Goal: Browse casually: Explore the website without a specific task or goal

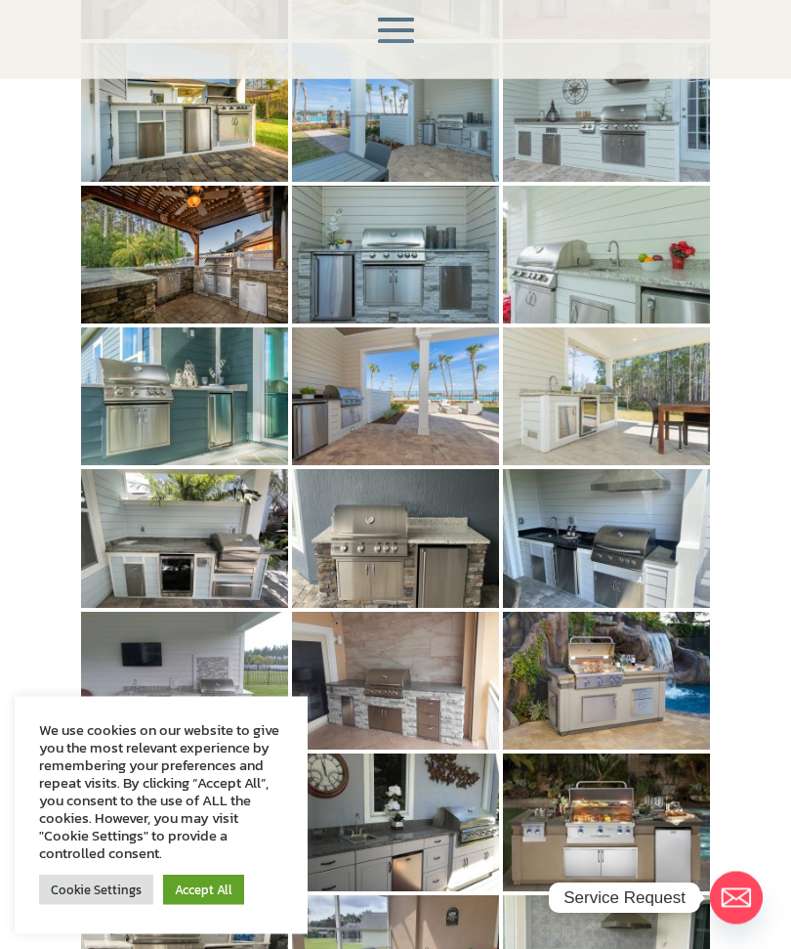
scroll to position [558, 0]
click at [185, 475] on img at bounding box center [184, 538] width 207 height 138
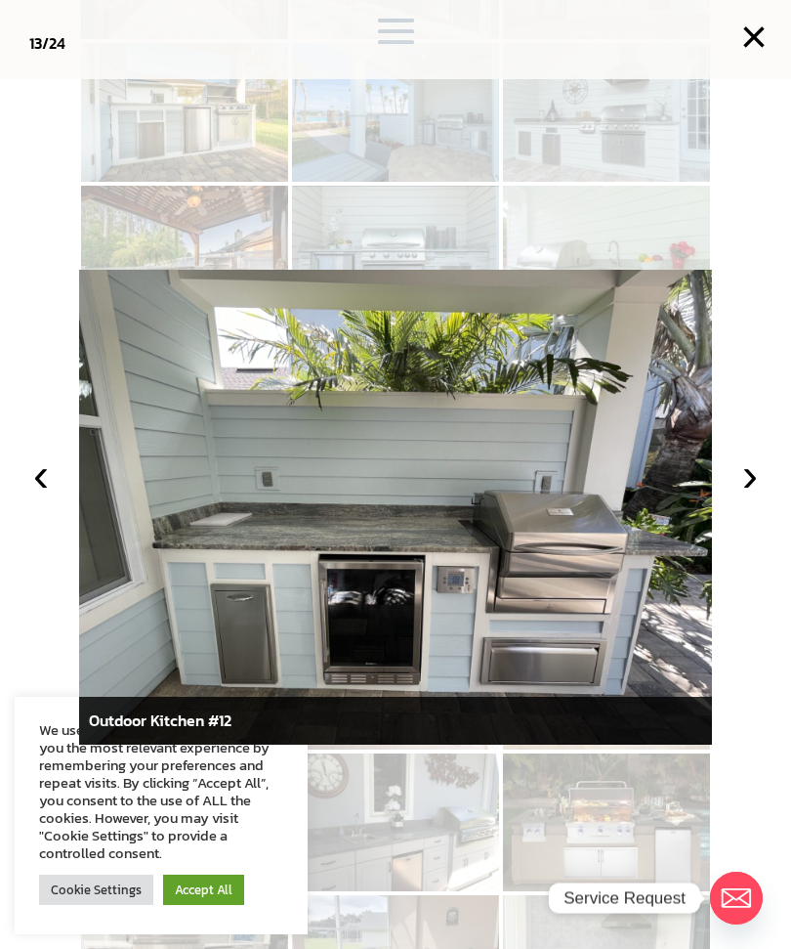
click at [750, 496] on button "›" at bounding box center [750, 474] width 43 height 43
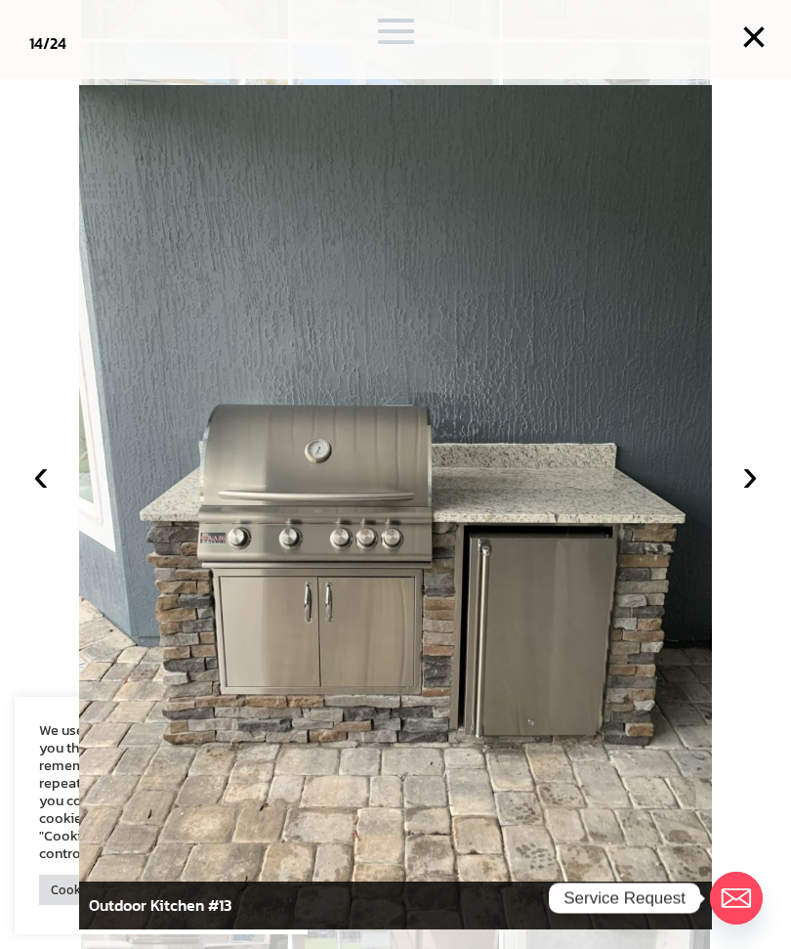
click at [748, 496] on button "›" at bounding box center [750, 474] width 43 height 43
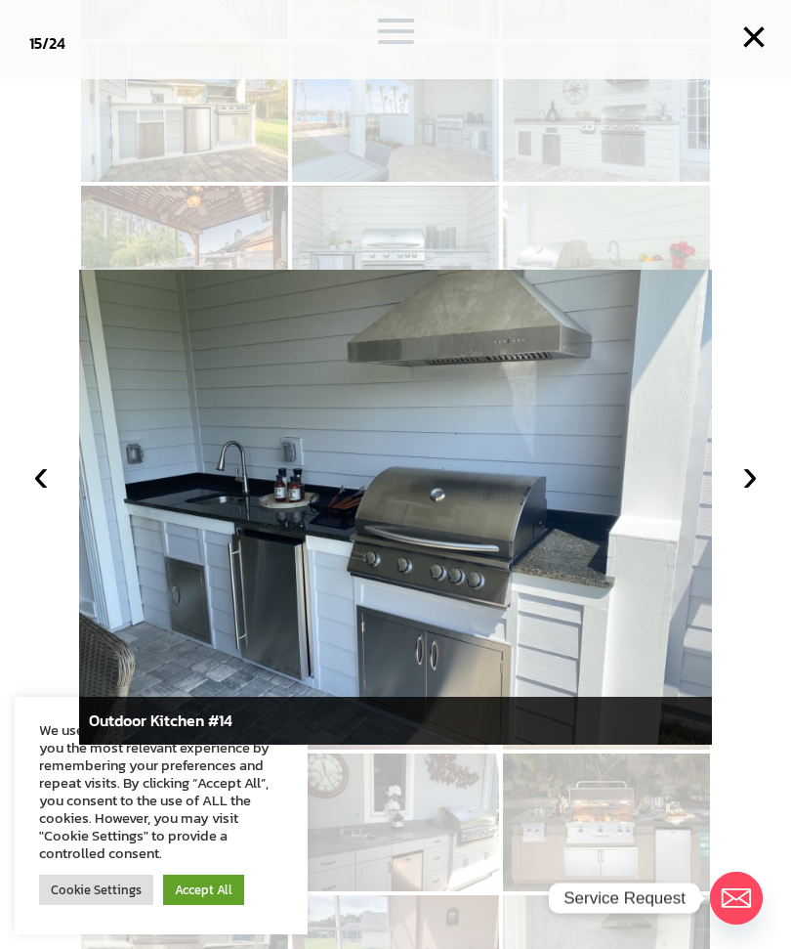
click at [749, 496] on button "›" at bounding box center [750, 474] width 43 height 43
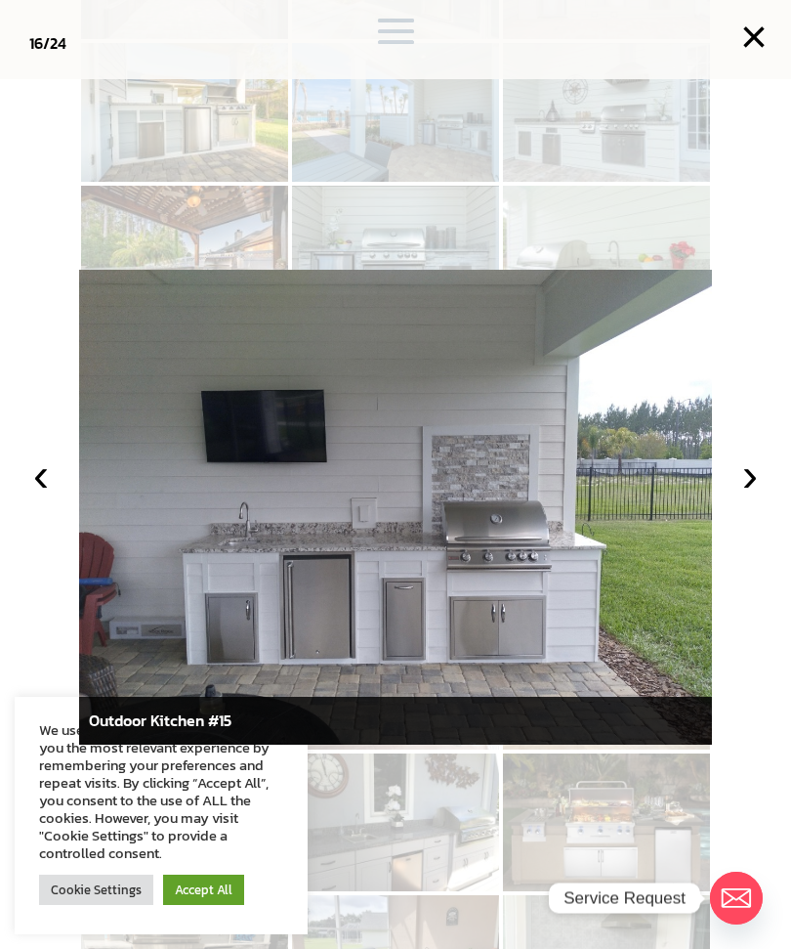
click at [763, 496] on button "›" at bounding box center [750, 474] width 43 height 43
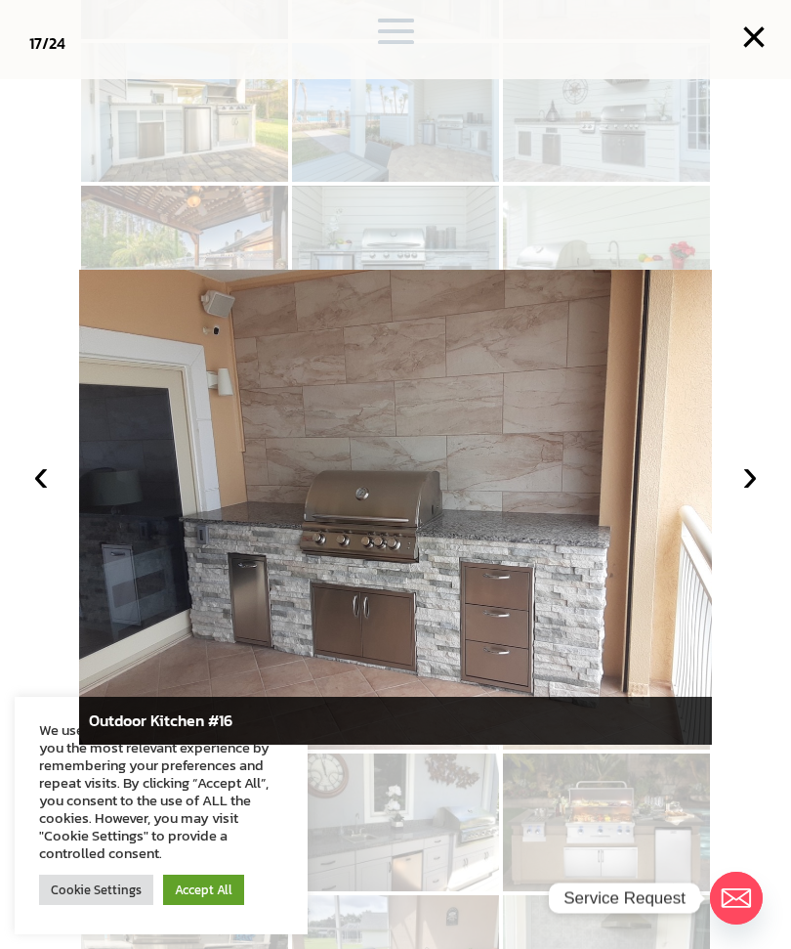
click at [757, 496] on button "›" at bounding box center [750, 474] width 43 height 43
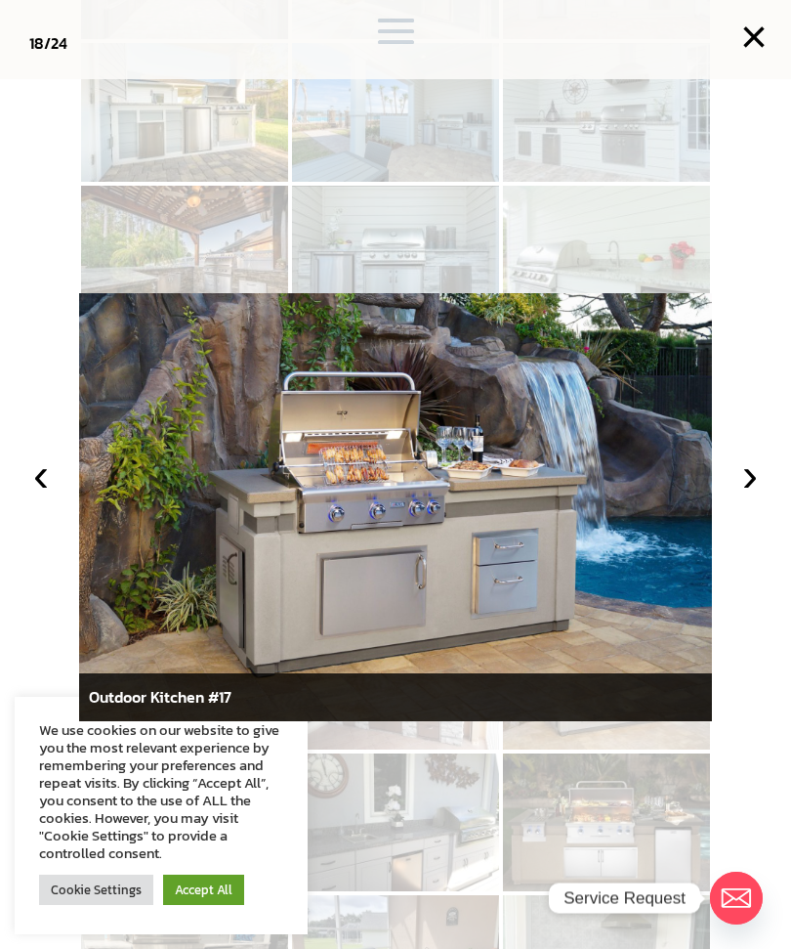
click at [742, 496] on button "›" at bounding box center [750, 474] width 43 height 43
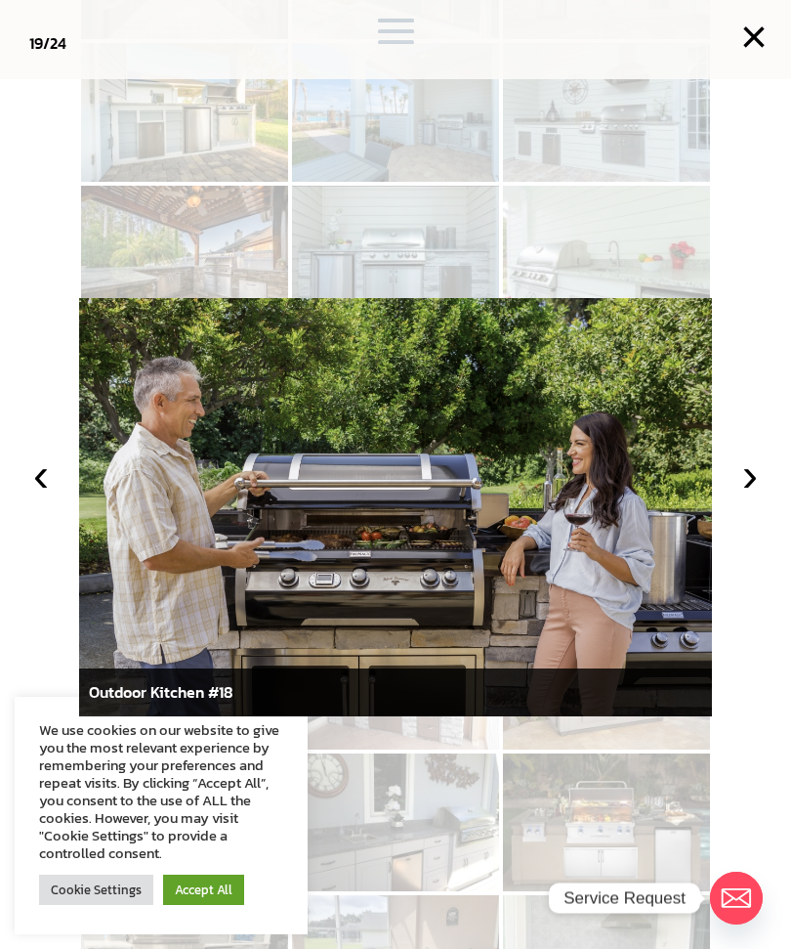
click at [751, 496] on button "›" at bounding box center [750, 474] width 43 height 43
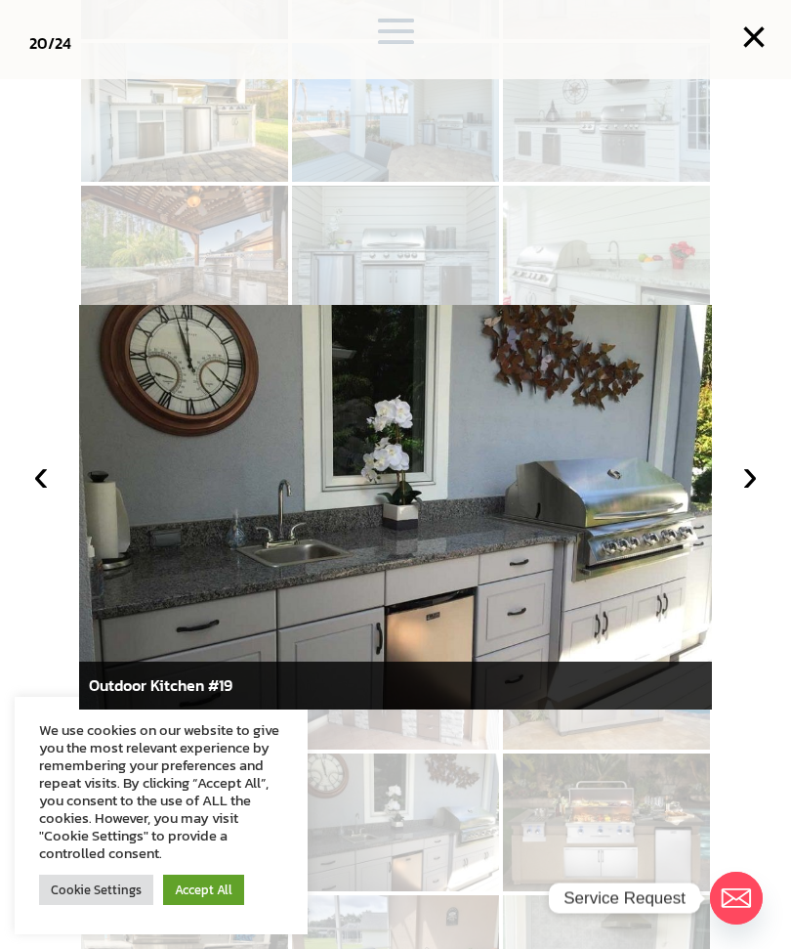
click at [755, 496] on button "›" at bounding box center [750, 474] width 43 height 43
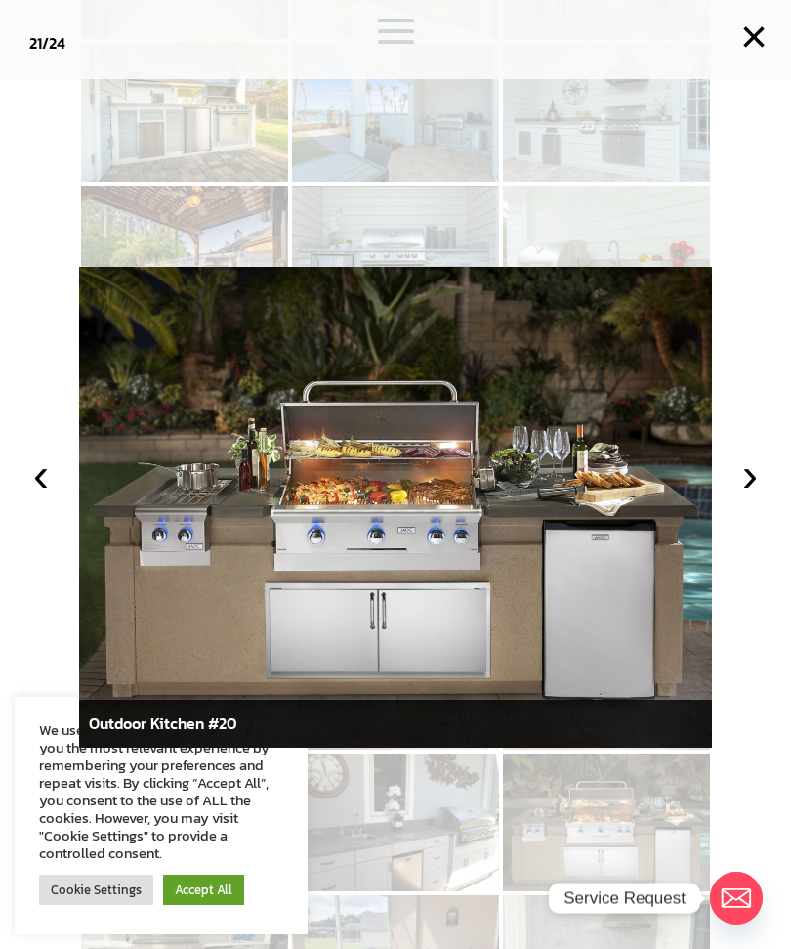
click at [44, 496] on button "‹" at bounding box center [41, 474] width 43 height 43
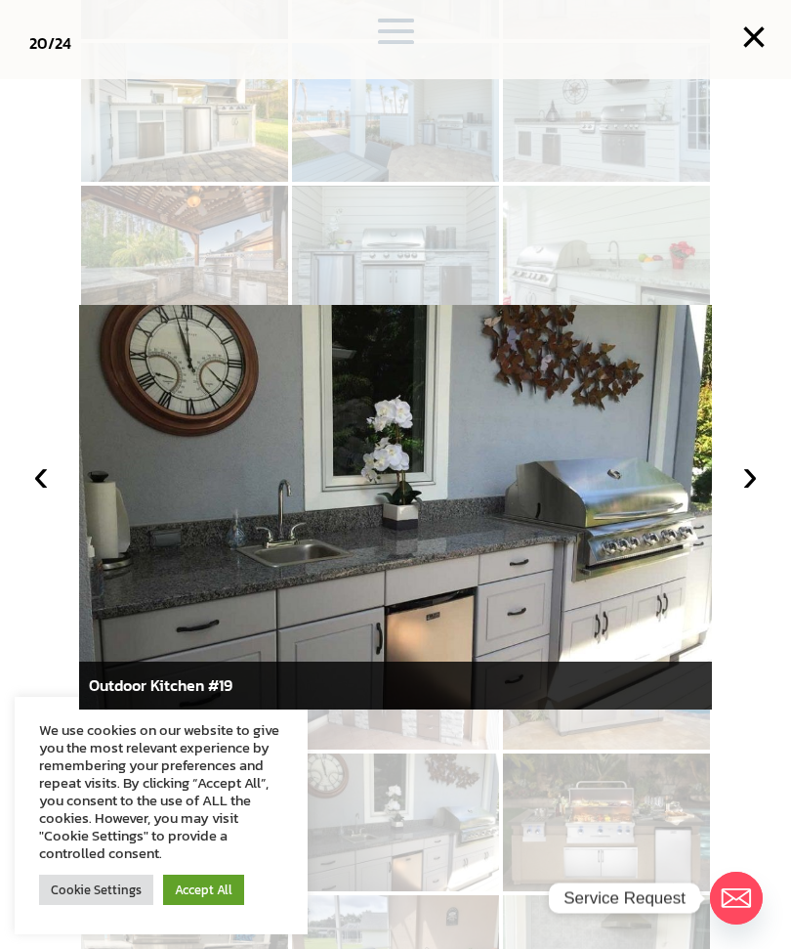
click at [755, 495] on button "›" at bounding box center [750, 474] width 43 height 43
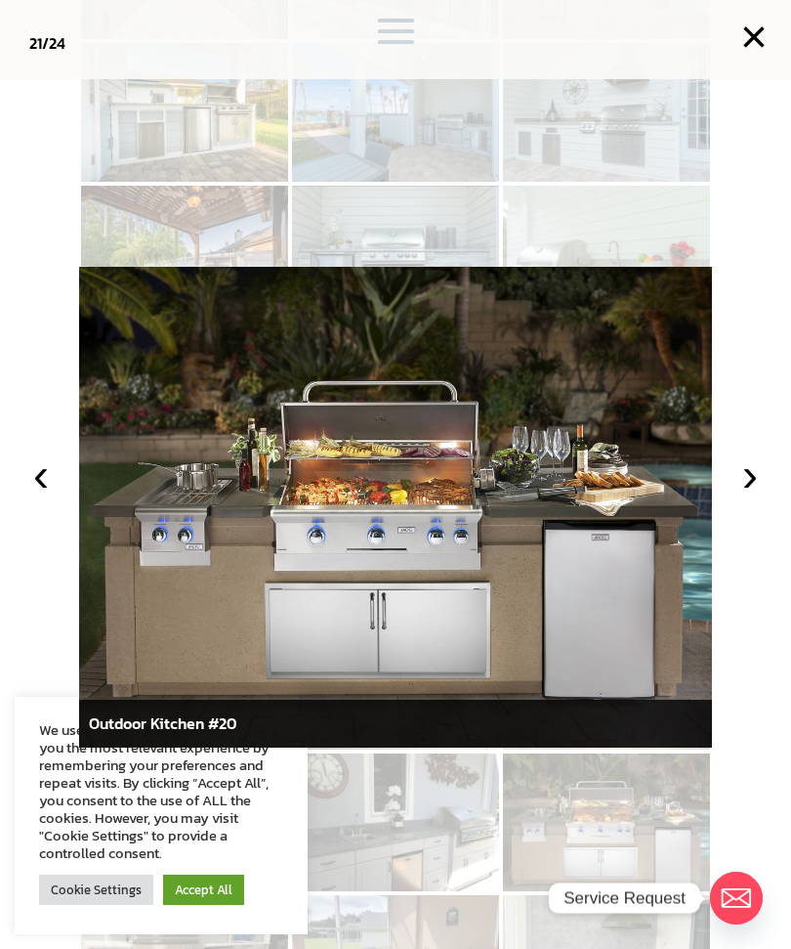
click at [758, 496] on button "›" at bounding box center [750, 474] width 43 height 43
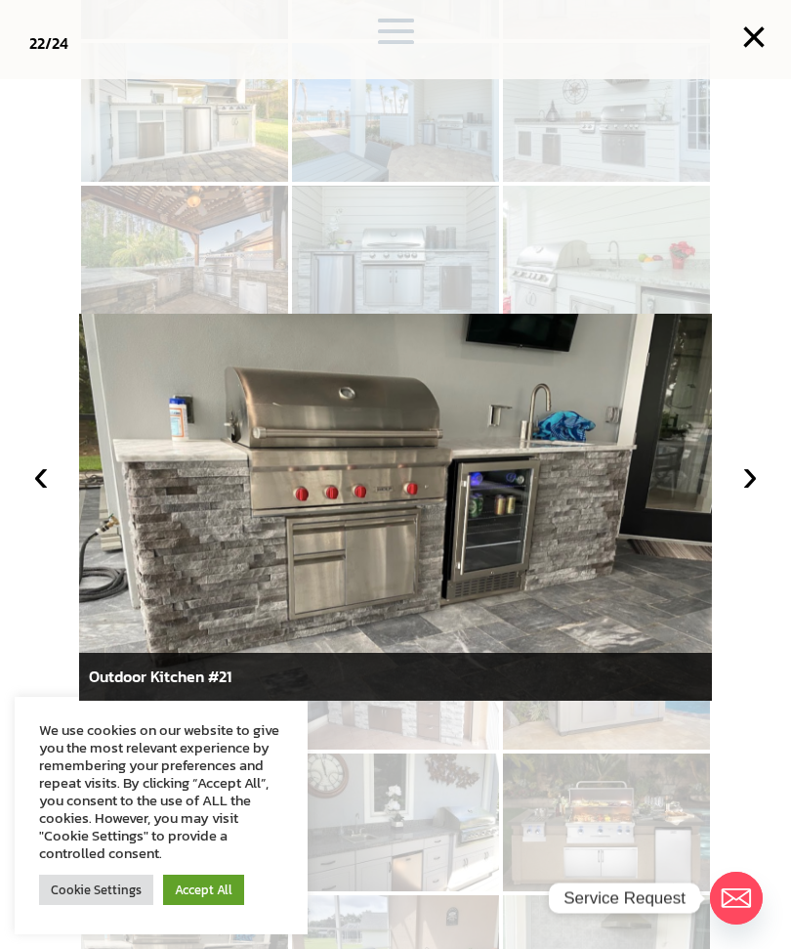
click at [751, 496] on button "›" at bounding box center [750, 474] width 43 height 43
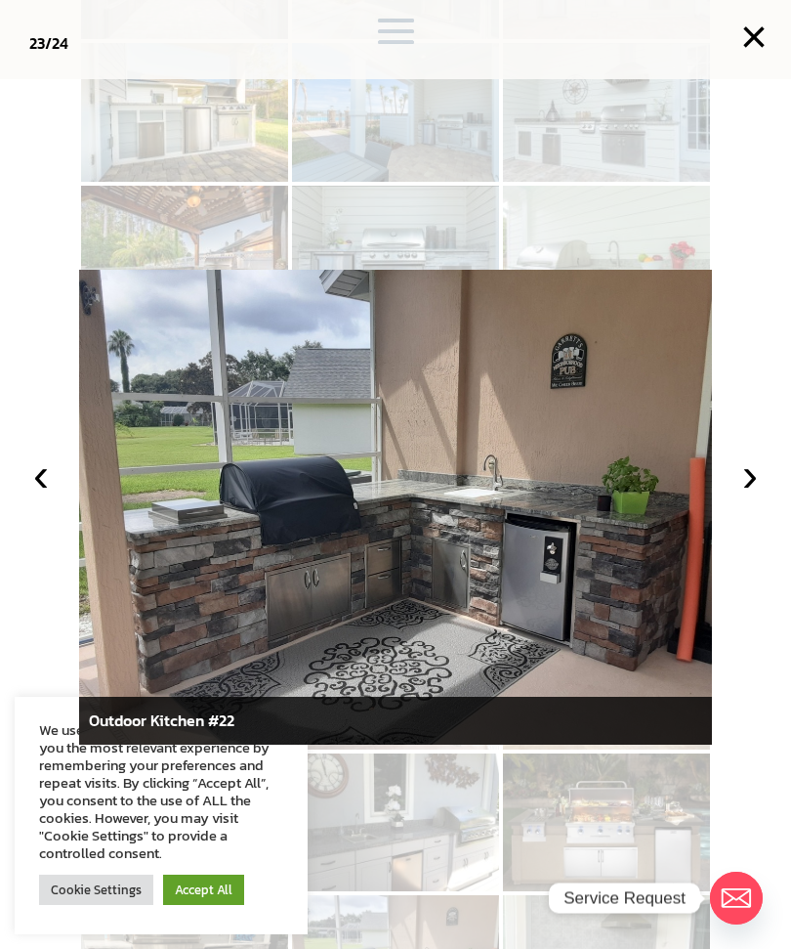
click at [757, 496] on button "›" at bounding box center [750, 474] width 43 height 43
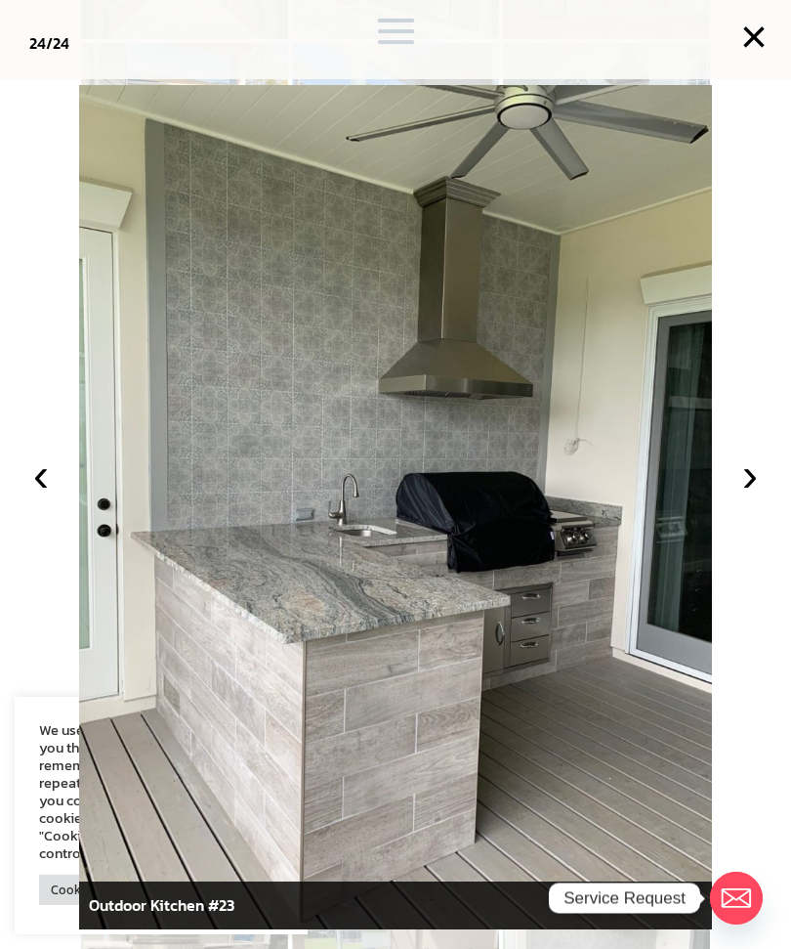
click at [749, 496] on button "›" at bounding box center [750, 474] width 43 height 43
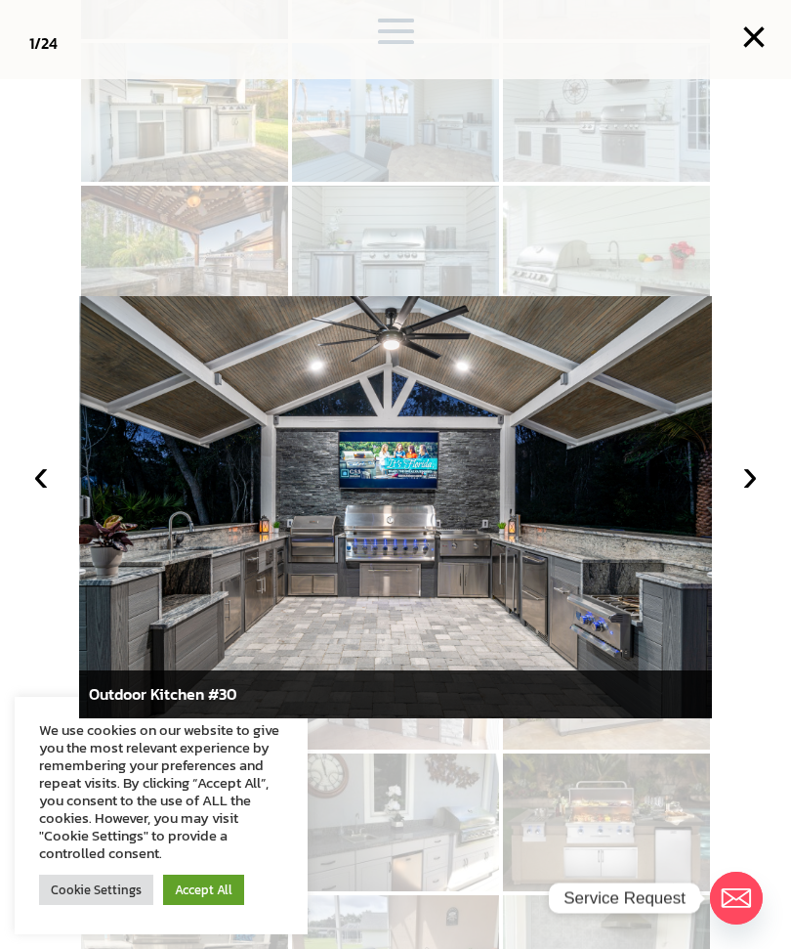
click at [764, 496] on button "›" at bounding box center [750, 474] width 43 height 43
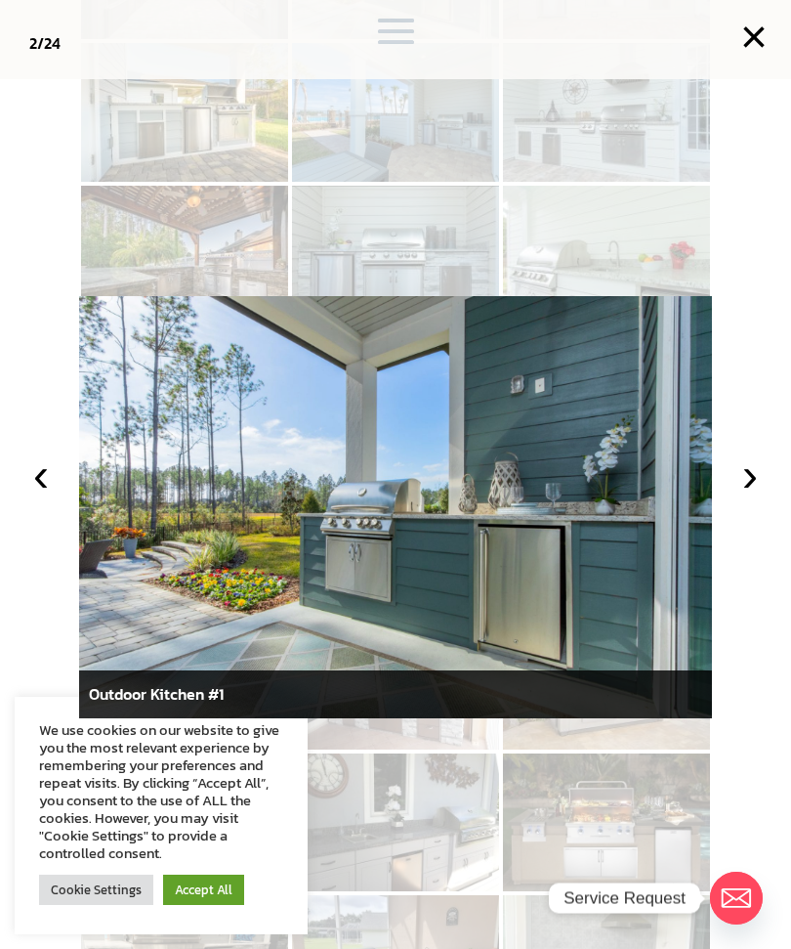
click at [771, 496] on button "›" at bounding box center [750, 474] width 43 height 43
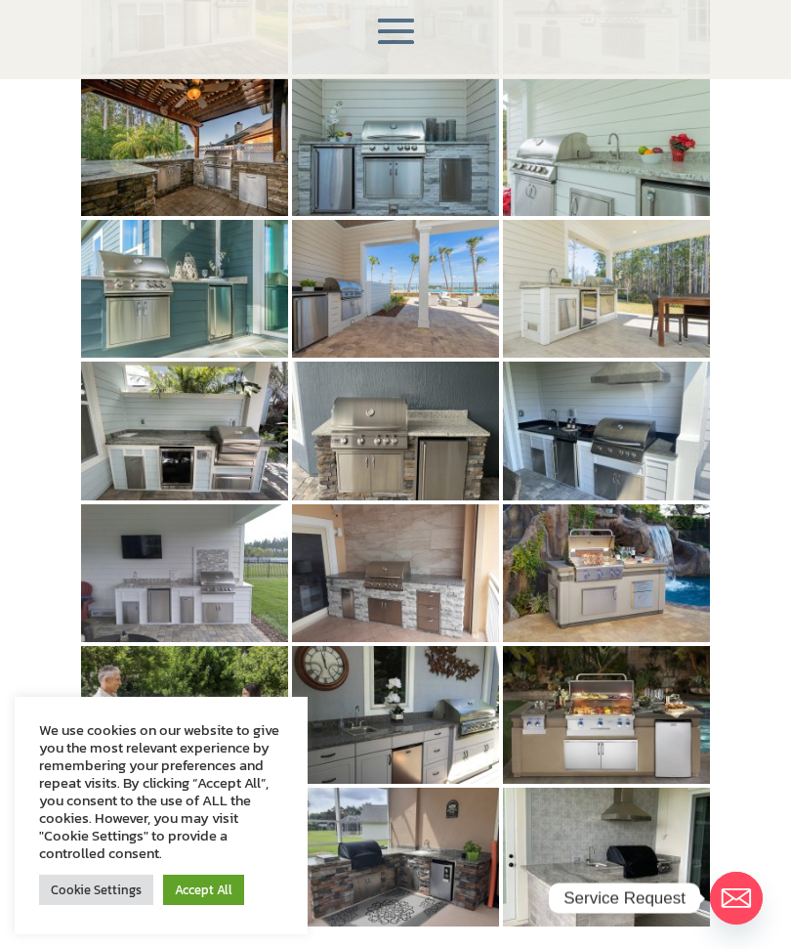
scroll to position [664, 0]
